Goal: Navigation & Orientation: Understand site structure

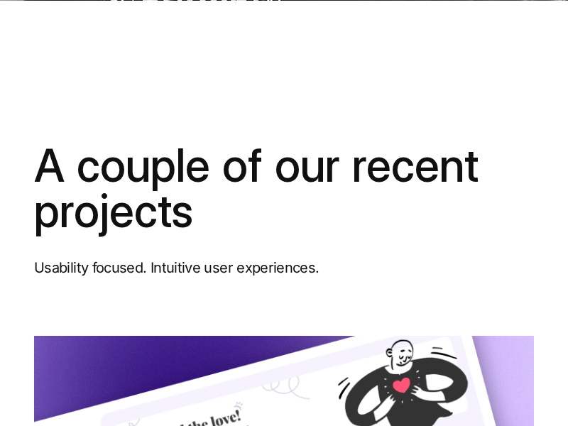
scroll to position [8889, 0]
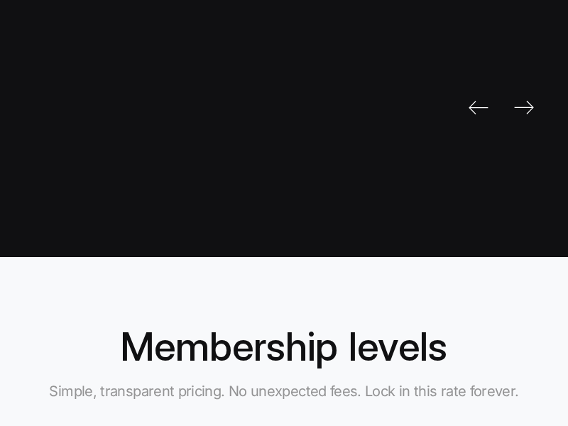
scroll to position [6314, 0]
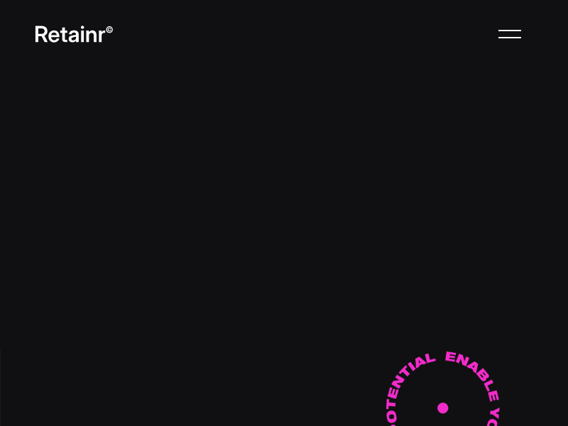
scroll to position [6314, 0]
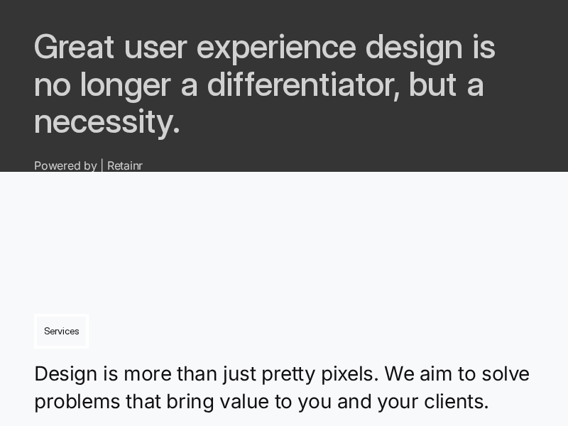
scroll to position [10195, 0]
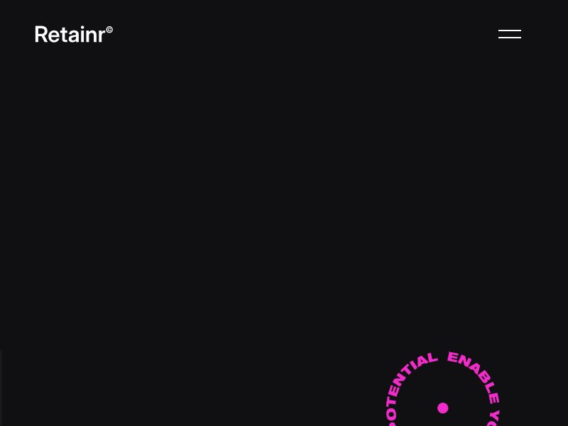
scroll to position [10195, 0]
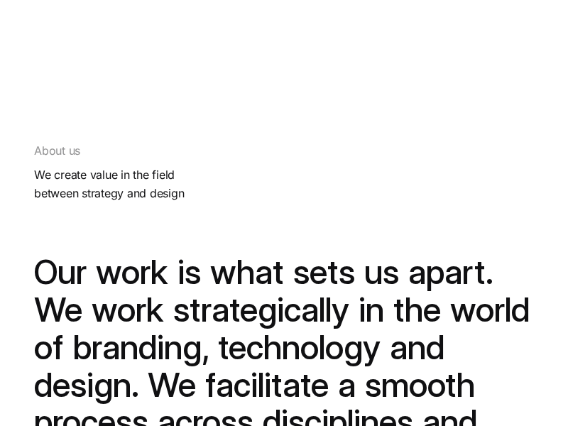
scroll to position [512, 0]
